Goal: Information Seeking & Learning: Learn about a topic

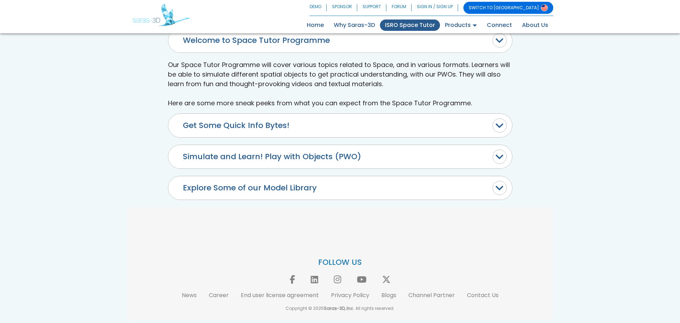
click at [232, 151] on button "Simulate and Learn! Play with Objects (PWO)" at bounding box center [340, 156] width 344 height 23
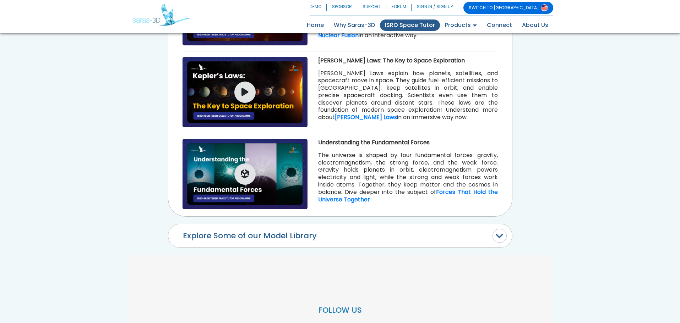
scroll to position [888, 0]
click at [272, 229] on button "Explore Some of our Model Library" at bounding box center [340, 236] width 344 height 23
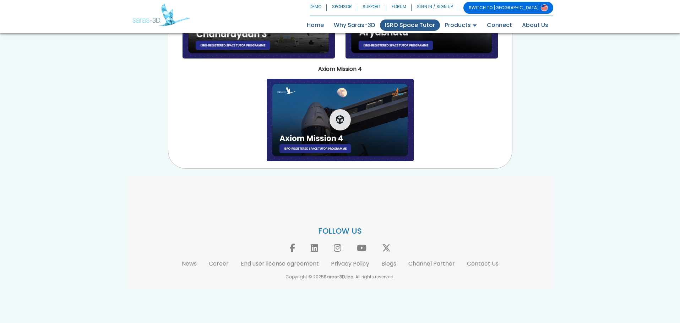
scroll to position [752, 0]
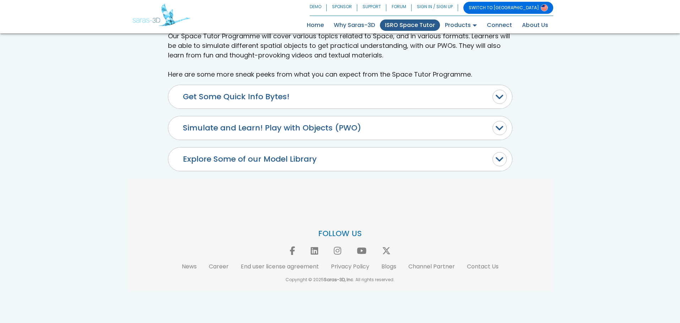
click at [241, 168] on button "Explore Some of our Model Library" at bounding box center [340, 159] width 344 height 23
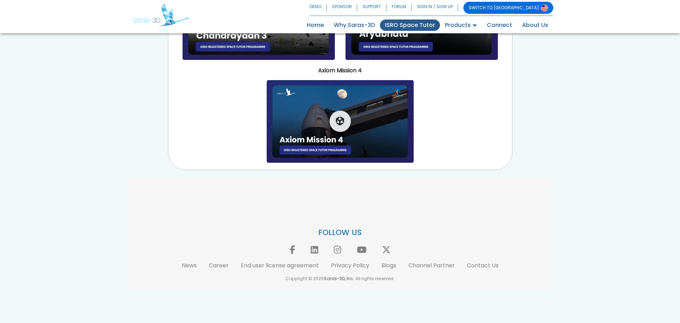
scroll to position [753, 0]
